Goal: Navigation & Orientation: Find specific page/section

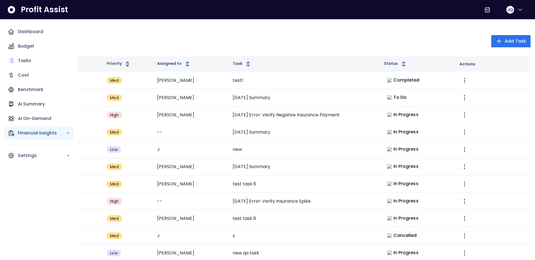
click at [21, 130] on p "Financial Insights" at bounding box center [42, 133] width 48 height 7
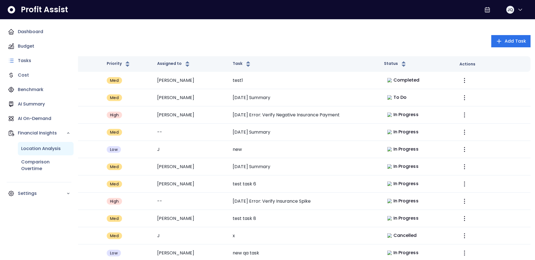
click at [25, 153] on div "Location Analysis" at bounding box center [46, 148] width 56 height 13
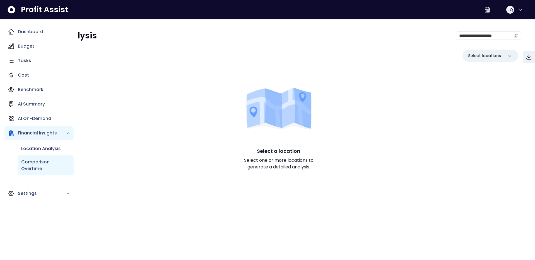
click at [25, 162] on p "Comparison Overtime" at bounding box center [45, 165] width 49 height 13
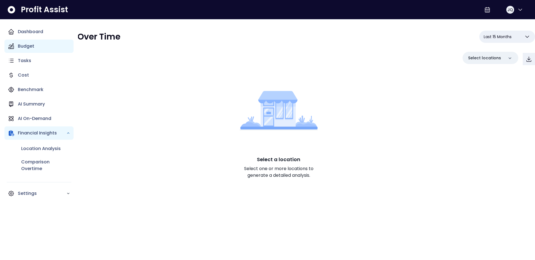
click at [30, 49] on p "Budget" at bounding box center [26, 46] width 16 height 7
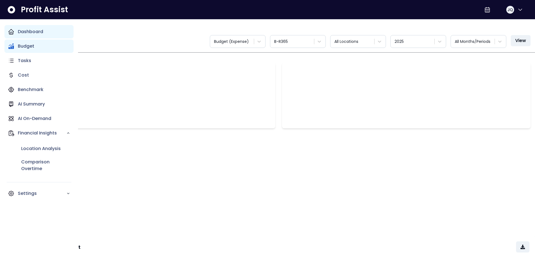
click at [36, 29] on p "Dashboard" at bounding box center [30, 31] width 25 height 7
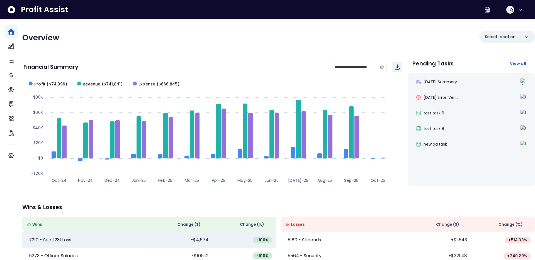
click at [65, 239] on p "7210 - Sec. 1231 Loss" at bounding box center [50, 240] width 42 height 7
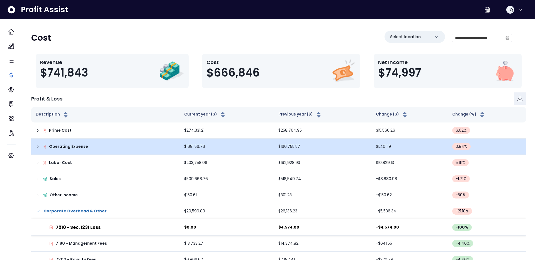
click at [80, 144] on p "Operating Expense" at bounding box center [68, 147] width 39 height 6
click at [74, 146] on p "Operating Expense" at bounding box center [68, 147] width 39 height 6
click at [40, 148] on icon at bounding box center [38, 147] width 4 height 4
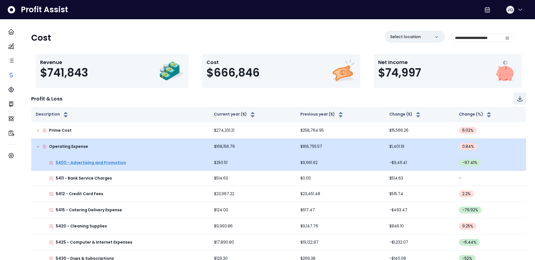
click at [68, 163] on p "5400 - Advertising and Promotion" at bounding box center [91, 163] width 70 height 6
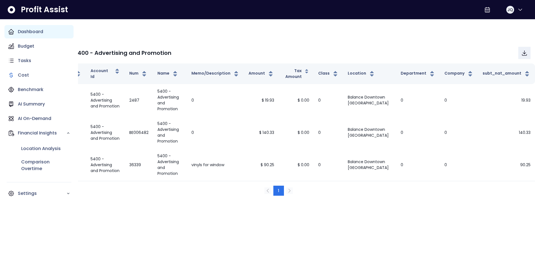
click at [8, 31] on icon "Main navigation" at bounding box center [11, 31] width 7 height 7
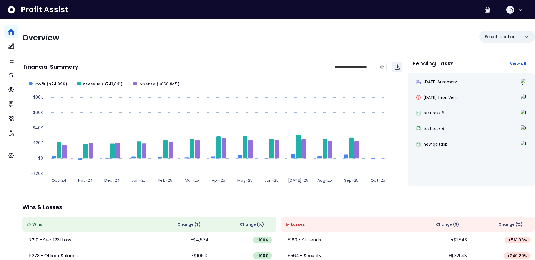
click at [144, 65] on div "Financial Summary" at bounding box center [177, 67] width 308 height 6
